Goal: Task Accomplishment & Management: Complete application form

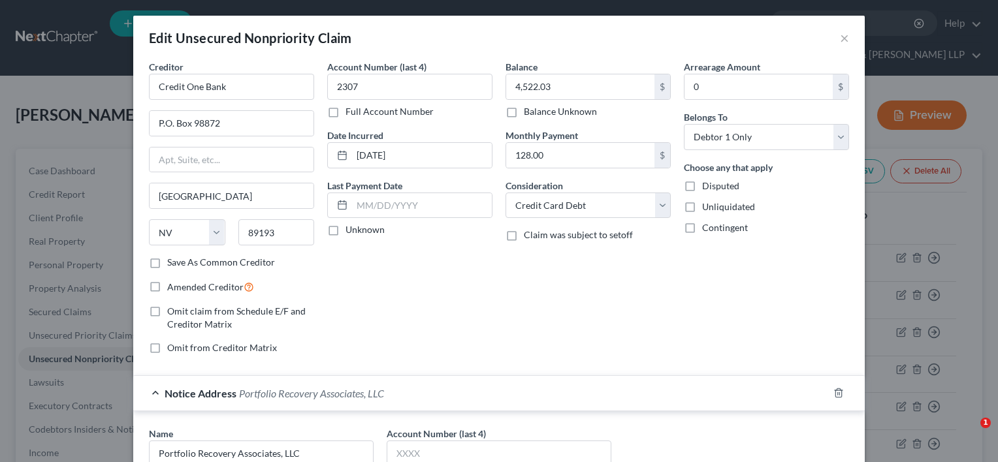
select select "31"
select select "2"
select select "0"
select select "48"
select select "39"
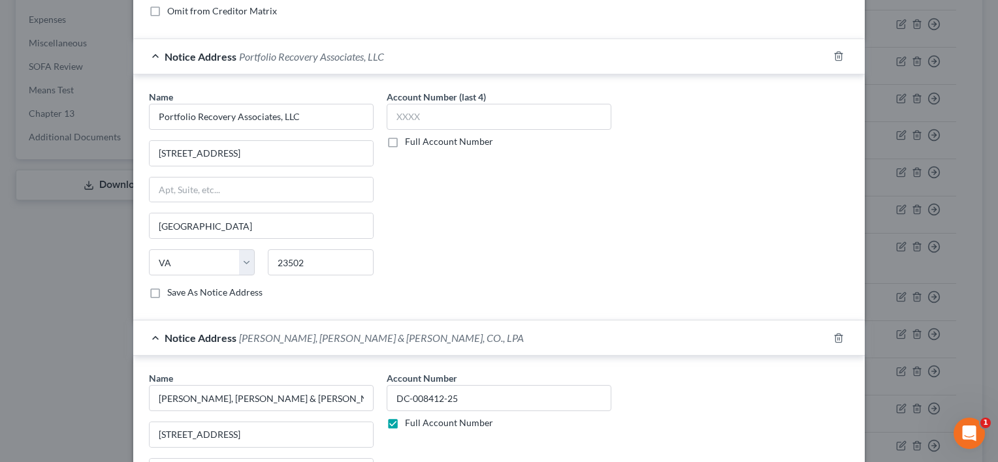
scroll to position [580, 0]
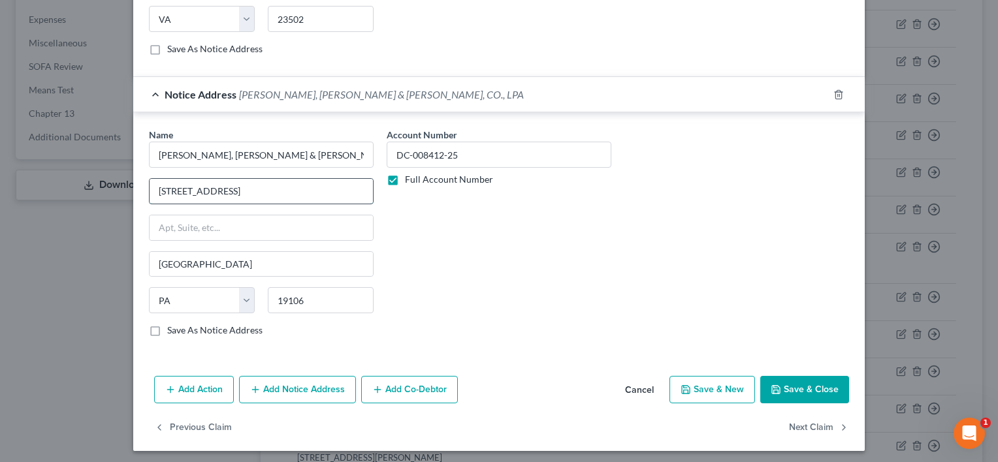
drag, startPoint x: 291, startPoint y: 182, endPoint x: 144, endPoint y: 185, distance: 146.9
click at [149, 185] on div "[STREET_ADDRESS]" at bounding box center [261, 191] width 225 height 26
drag, startPoint x: 217, startPoint y: 252, endPoint x: 147, endPoint y: 262, distance: 70.6
click at [150, 262] on input "[GEOGRAPHIC_DATA]" at bounding box center [261, 264] width 223 height 25
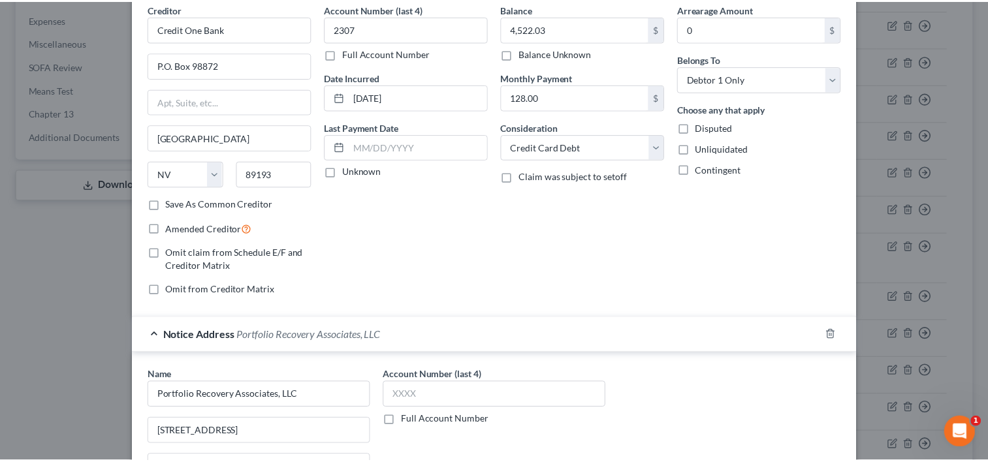
scroll to position [0, 0]
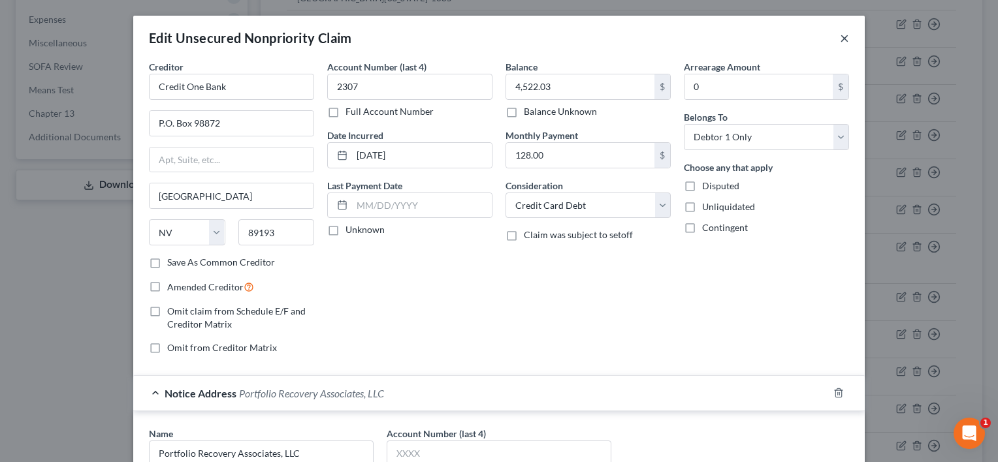
click at [841, 37] on button "×" at bounding box center [844, 38] width 9 height 16
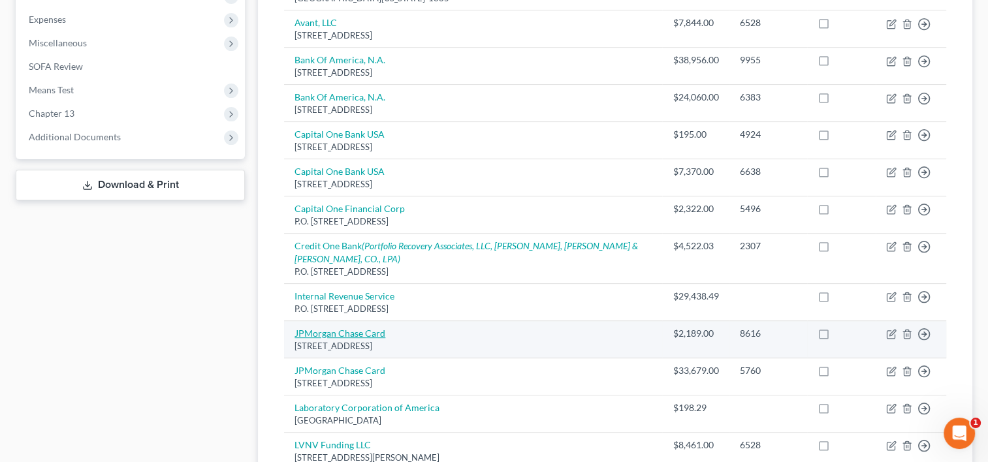
drag, startPoint x: 473, startPoint y: 300, endPoint x: 294, endPoint y: 279, distance: 180.0
click at [294, 321] on td "JPMorgan Chase Card [STREET_ADDRESS]" at bounding box center [473, 339] width 378 height 37
copy td "JPMorgan Chase Card [STREET_ADDRESS]"
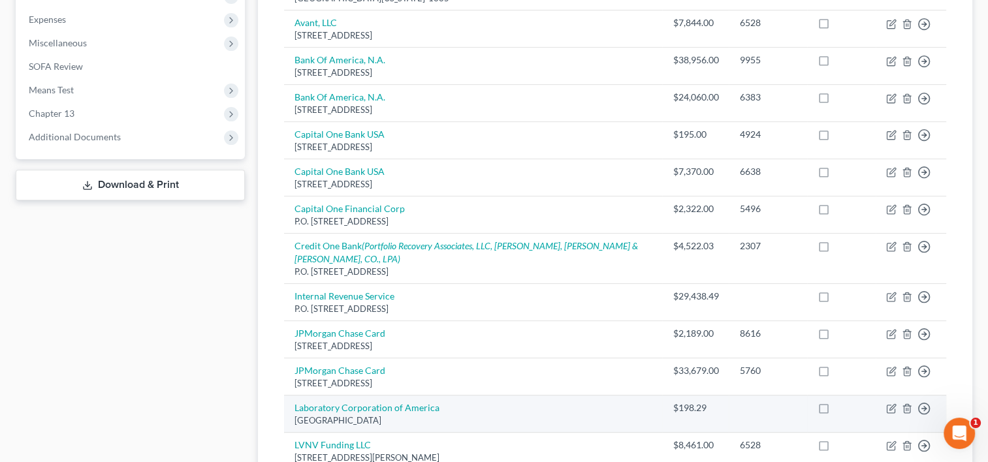
drag, startPoint x: 461, startPoint y: 368, endPoint x: 292, endPoint y: 360, distance: 168.7
click at [292, 396] on td "Laboratory Corporation of [GEOGRAPHIC_DATA]" at bounding box center [473, 414] width 378 height 37
copy td "Laboratory Corporation of [GEOGRAPHIC_DATA]"
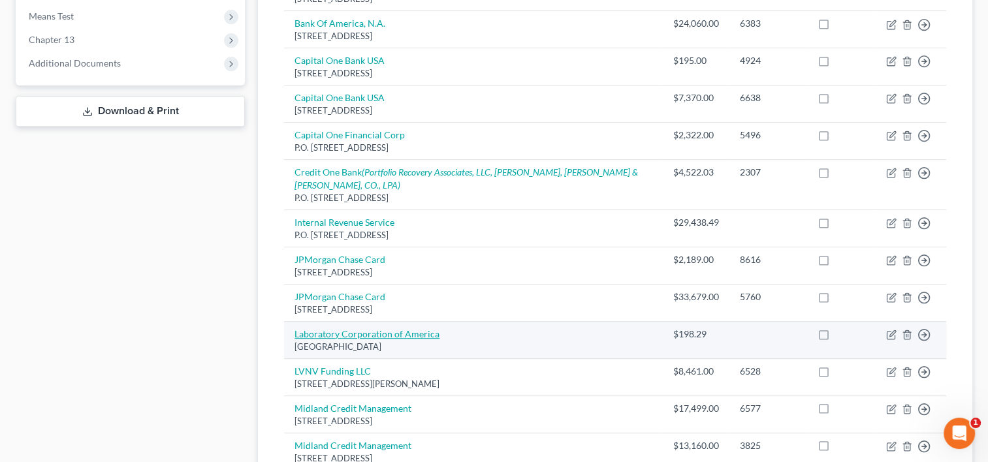
scroll to position [588, 0]
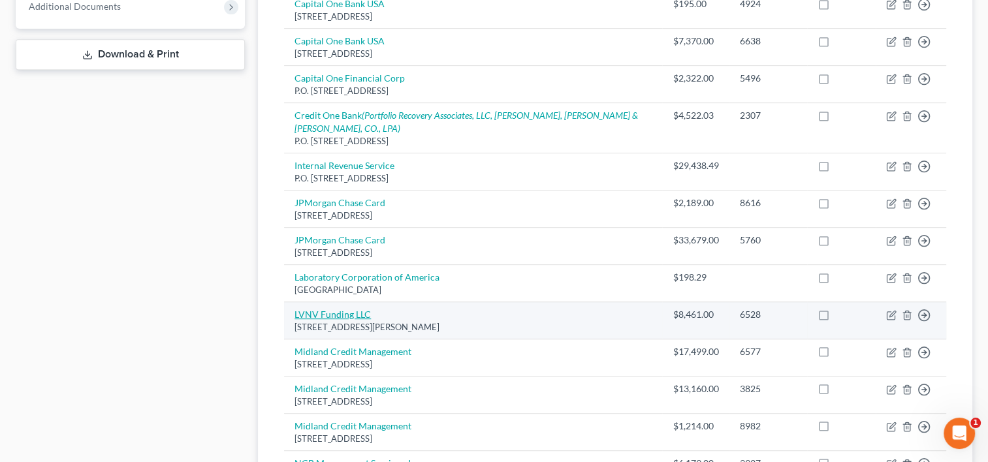
drag, startPoint x: 452, startPoint y: 277, endPoint x: 295, endPoint y: 262, distance: 157.5
click at [295, 302] on td "LVNV Funding LLC [STREET_ADDRESS][PERSON_NAME]" at bounding box center [473, 320] width 378 height 37
copy td "LVNV Funding LLC [STREET_ADDRESS][PERSON_NAME]"
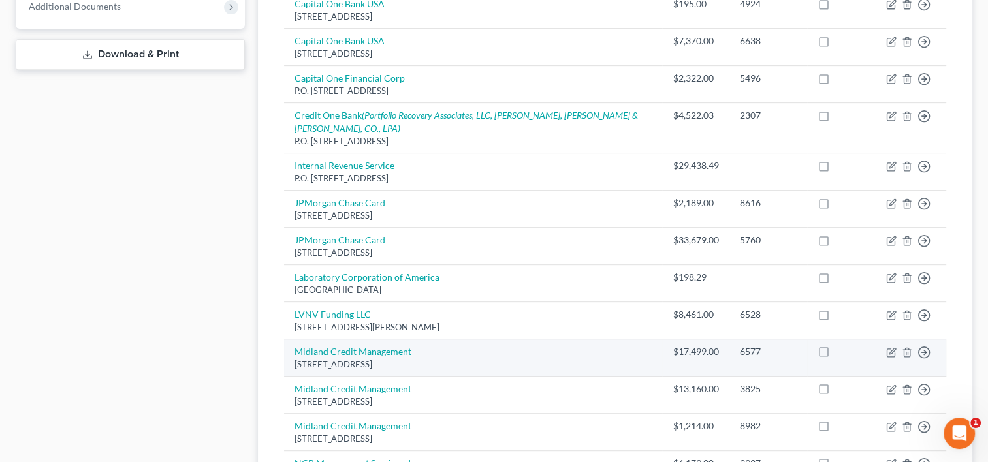
drag, startPoint x: 435, startPoint y: 311, endPoint x: 292, endPoint y: 300, distance: 142.8
click at [292, 340] on td "Midland Credit Management [STREET_ADDRESS]" at bounding box center [473, 358] width 378 height 37
copy td "Midland Credit Management [STREET_ADDRESS]"
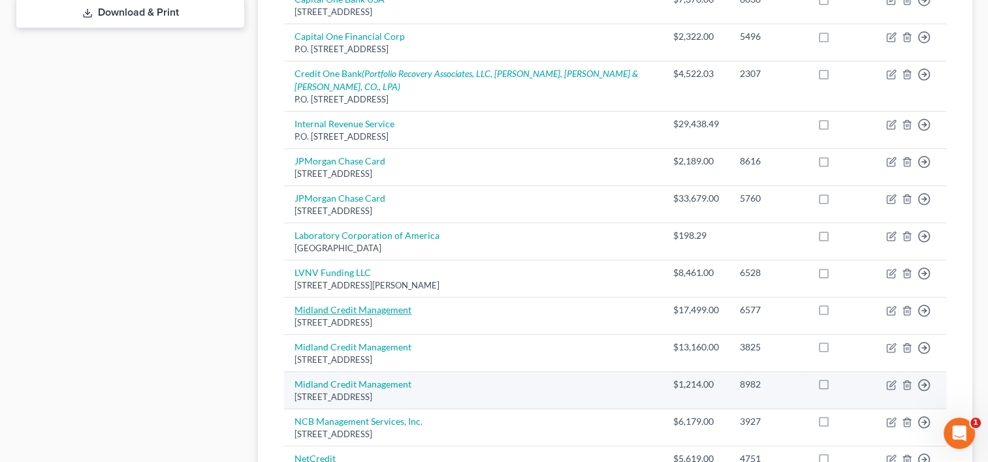
scroll to position [653, 0]
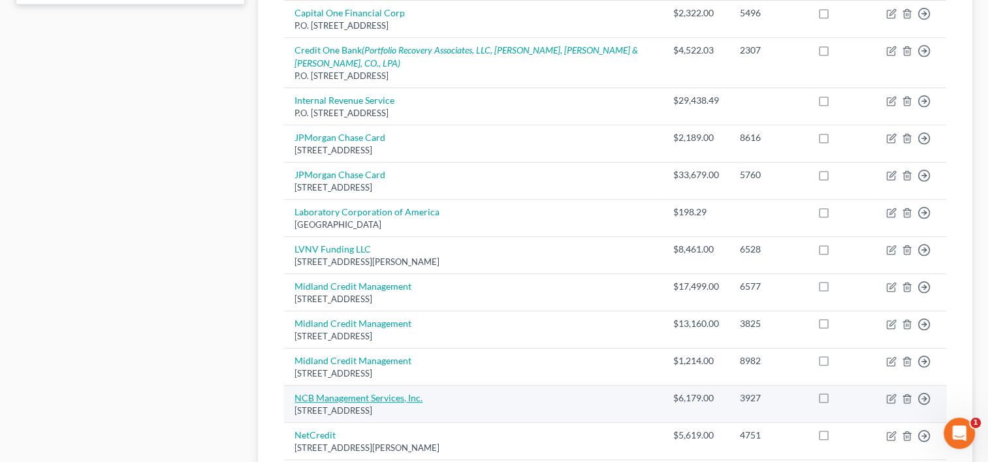
drag, startPoint x: 400, startPoint y: 363, endPoint x: 295, endPoint y: 351, distance: 105.8
click at [295, 385] on td "NCB Management Services, Inc. [STREET_ADDRESS]" at bounding box center [473, 403] width 378 height 37
copy td "NCB Management Services, Inc. [STREET_ADDRESS]"
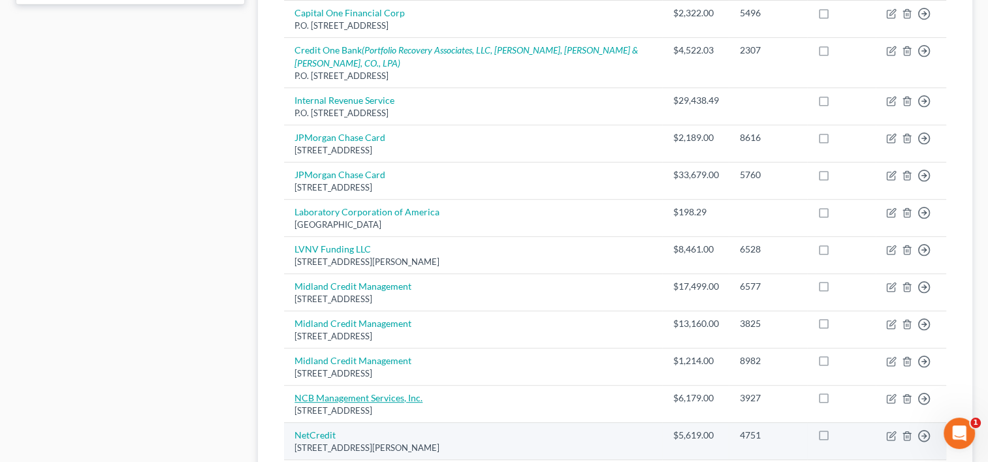
scroll to position [718, 0]
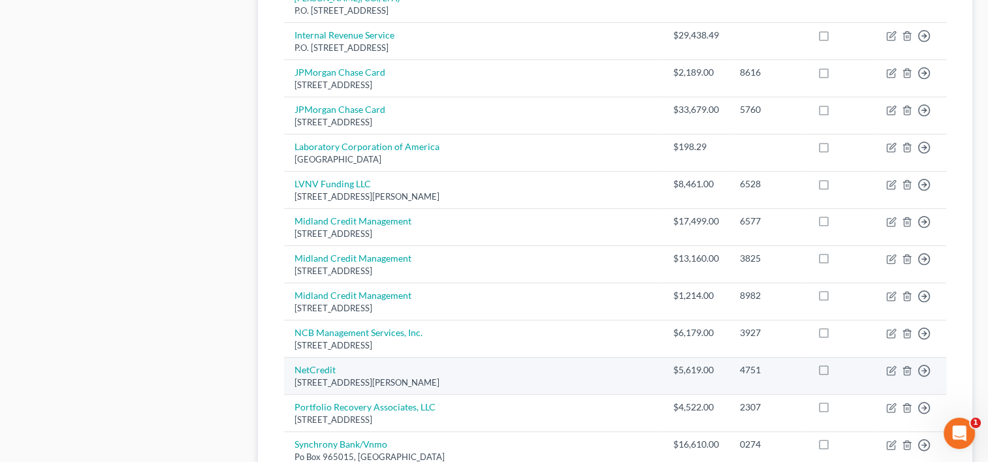
drag, startPoint x: 445, startPoint y: 331, endPoint x: 294, endPoint y: 321, distance: 151.8
click at [294, 357] on td "NetCredit [STREET_ADDRESS][PERSON_NAME]" at bounding box center [473, 375] width 378 height 37
copy td "NetCredit [STREET_ADDRESS][PERSON_NAME]"
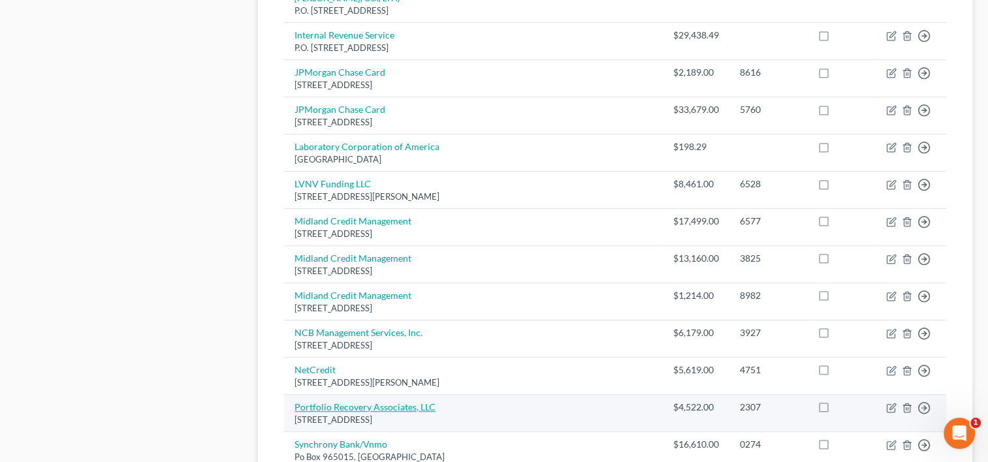
drag, startPoint x: 449, startPoint y: 369, endPoint x: 295, endPoint y: 356, distance: 154.6
click at [295, 394] on td "Portfolio Recovery Associates, LLC [STREET_ADDRESS]" at bounding box center [473, 412] width 378 height 37
copy td "Portfolio Recovery Associates, LLC [STREET_ADDRESS]"
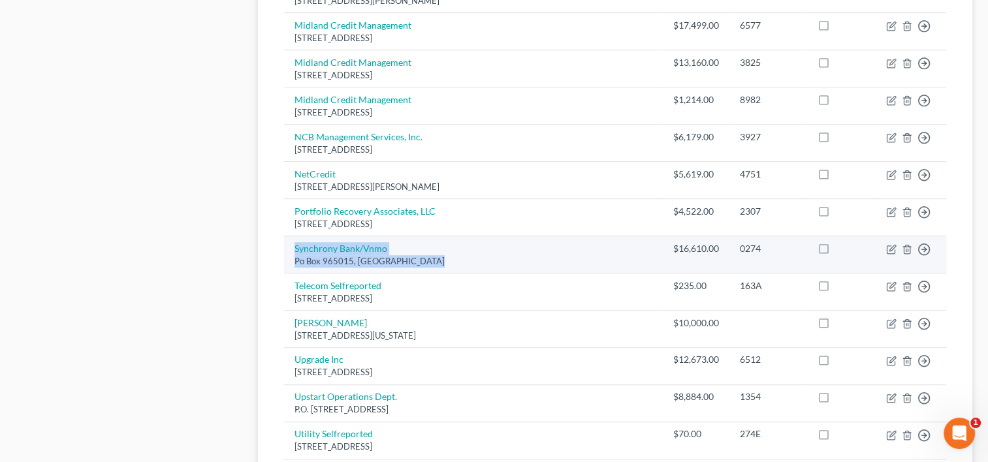
drag, startPoint x: 434, startPoint y: 209, endPoint x: 291, endPoint y: 195, distance: 143.1
click at [291, 236] on td "Synchrony Bank/Vnmo Po Box 965015, [GEOGRAPHIC_DATA]" at bounding box center [473, 254] width 378 height 37
copy td "Synchrony Bank/Vnmo Po Box 965015, [GEOGRAPHIC_DATA]"
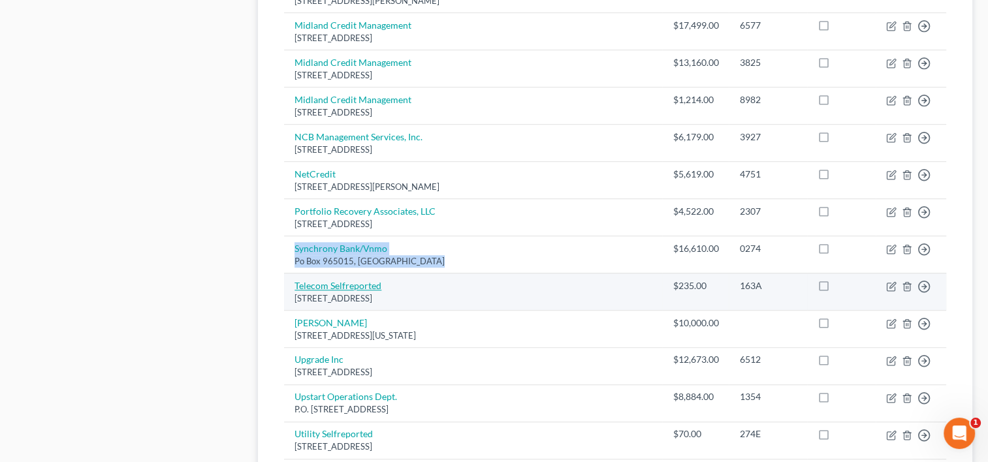
drag, startPoint x: 420, startPoint y: 240, endPoint x: 295, endPoint y: 235, distance: 125.5
click at [295, 273] on td "Telecom Selfreported [GEOGRAPHIC_DATA]" at bounding box center [473, 291] width 378 height 37
copy td "Telecom Selfreported [GEOGRAPHIC_DATA]"
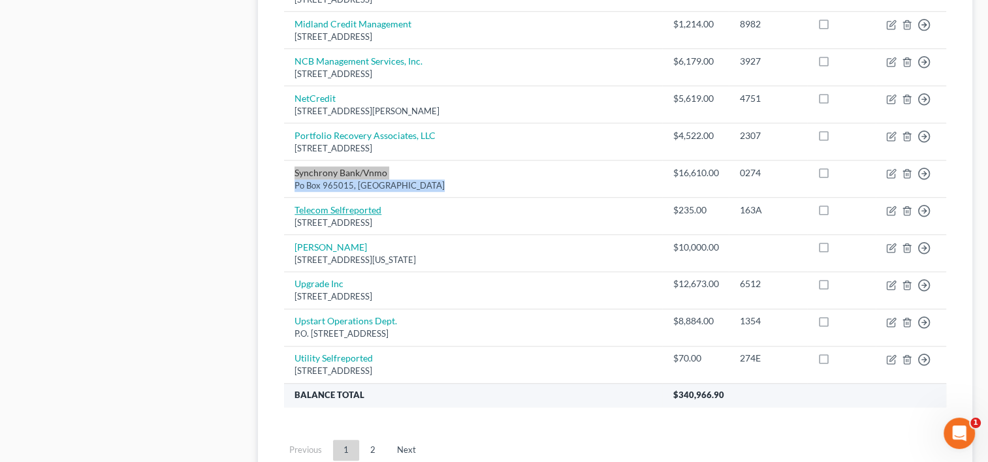
scroll to position [1045, 0]
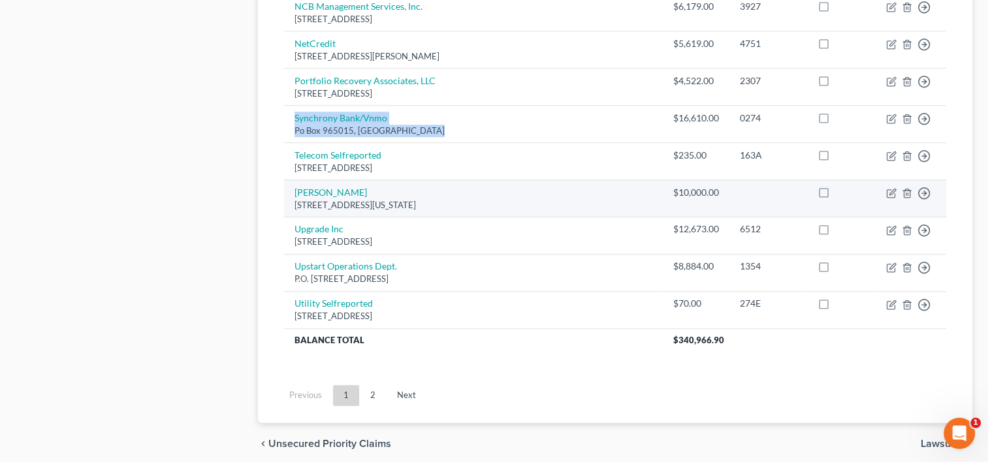
drag, startPoint x: 520, startPoint y: 153, endPoint x: 291, endPoint y: 144, distance: 230.0
click at [291, 180] on td "[PERSON_NAME] [STREET_ADDRESS][US_STATE]" at bounding box center [473, 198] width 378 height 37
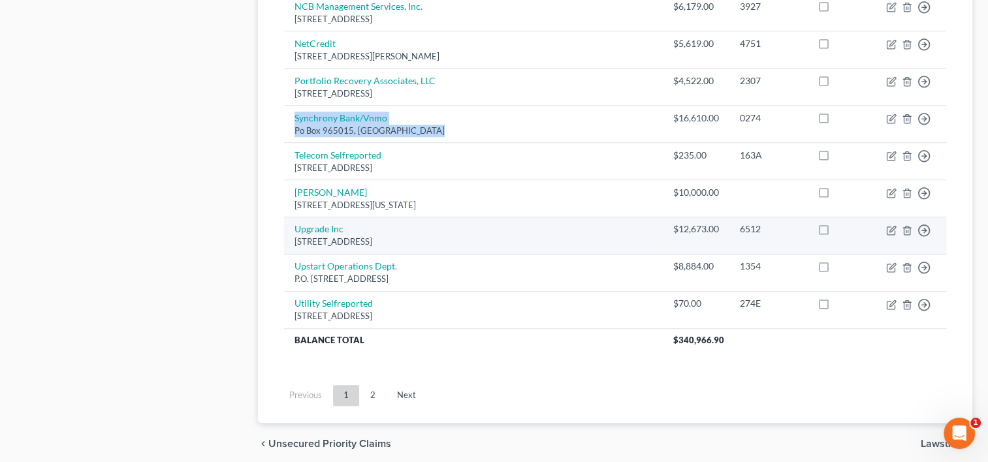
drag, startPoint x: 484, startPoint y: 191, endPoint x: 291, endPoint y: 179, distance: 193.7
click at [291, 217] on td "Upgrade Inc [STREET_ADDRESS]" at bounding box center [473, 235] width 378 height 37
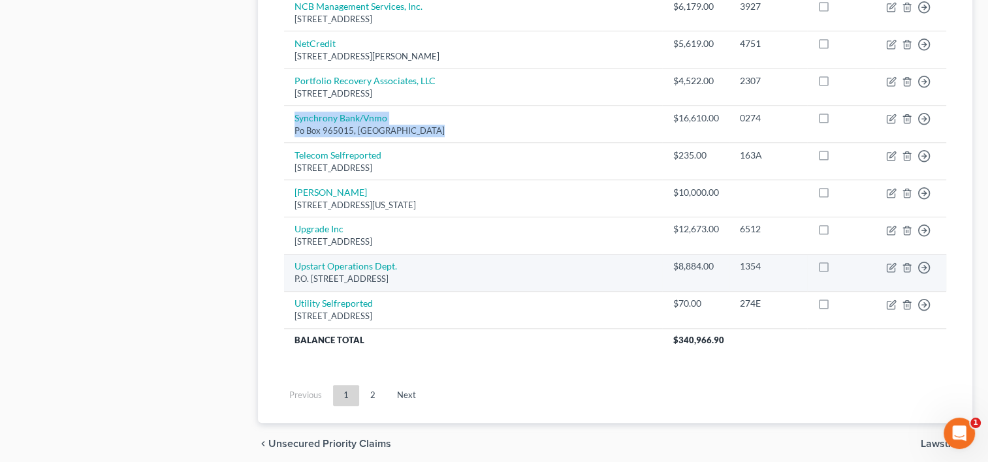
drag, startPoint x: 426, startPoint y: 227, endPoint x: 294, endPoint y: 217, distance: 132.2
click at [294, 254] on td "Upstart Operations Dept. P.O. [STREET_ADDRESS]" at bounding box center [473, 272] width 378 height 37
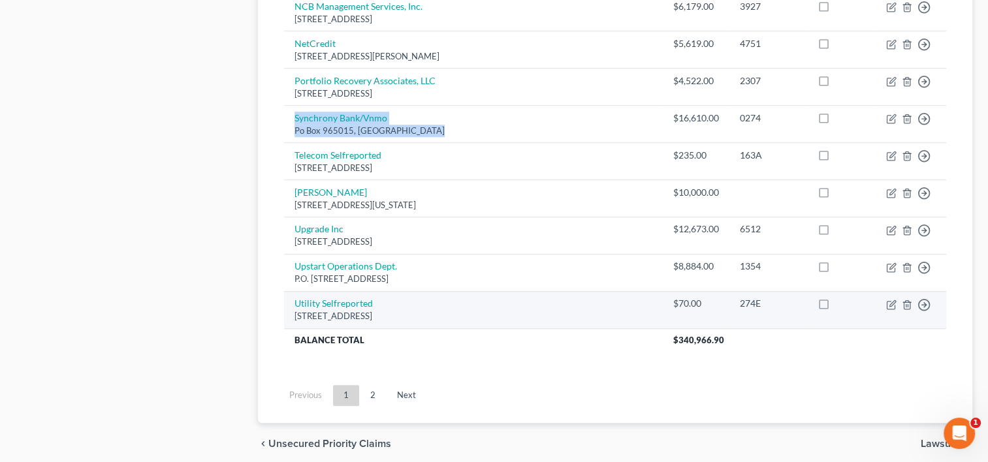
drag, startPoint x: 398, startPoint y: 268, endPoint x: 291, endPoint y: 249, distance: 108.6
click at [291, 291] on td "Utility Selfreported Po [GEOGRAPHIC_DATA]" at bounding box center [473, 309] width 378 height 37
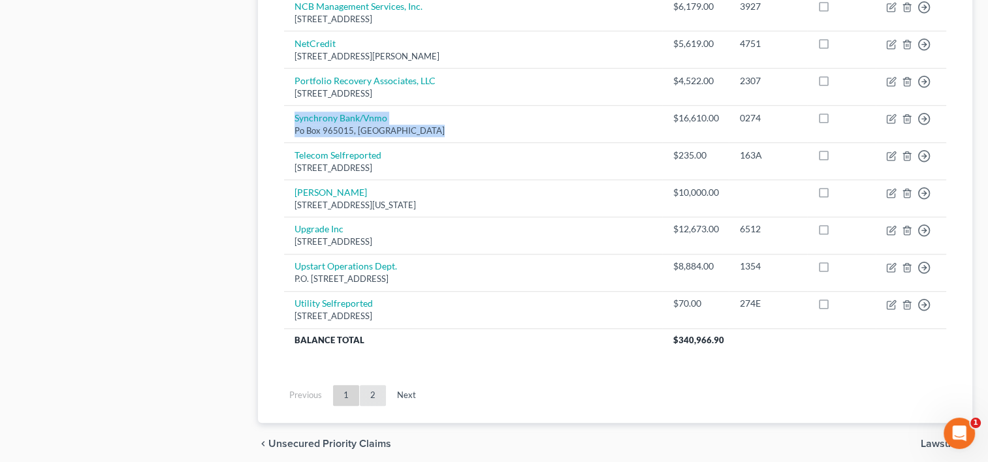
click at [369, 385] on link "2" at bounding box center [373, 395] width 26 height 21
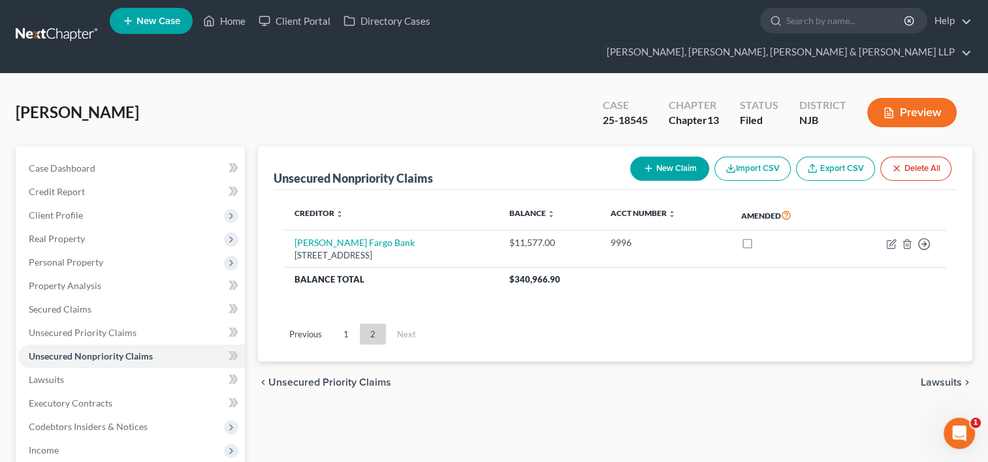
scroll to position [0, 0]
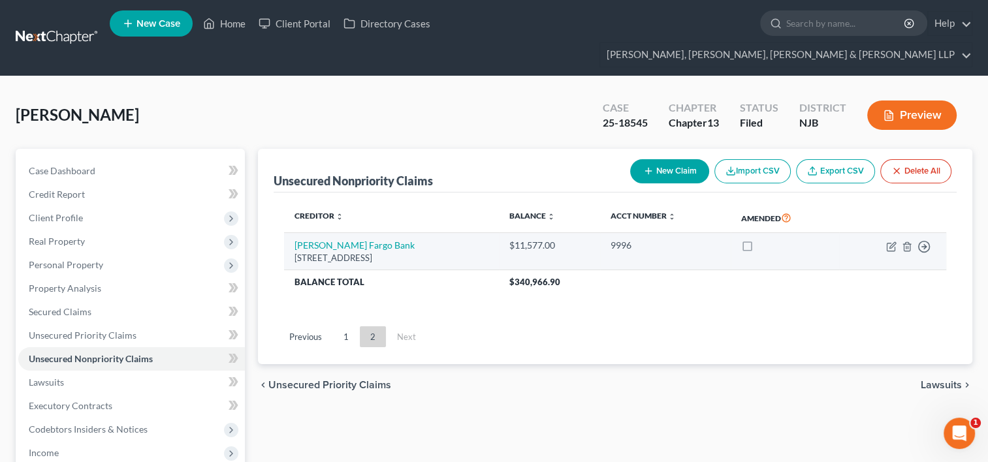
drag, startPoint x: 430, startPoint y: 234, endPoint x: 294, endPoint y: 225, distance: 136.8
click at [294, 233] on td "[PERSON_NAME] [GEOGRAPHIC_DATA][STREET_ADDRESS]" at bounding box center [391, 251] width 214 height 37
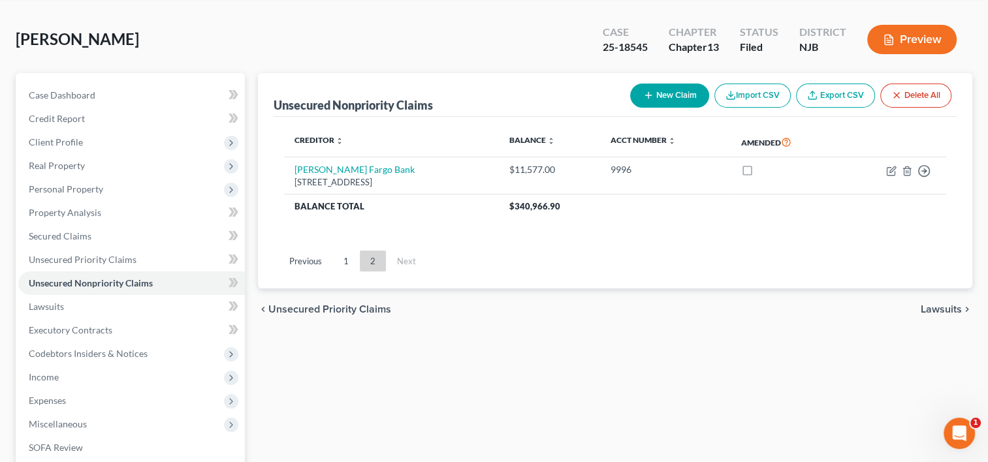
scroll to position [196, 0]
